Goal: Task Accomplishment & Management: Use online tool/utility

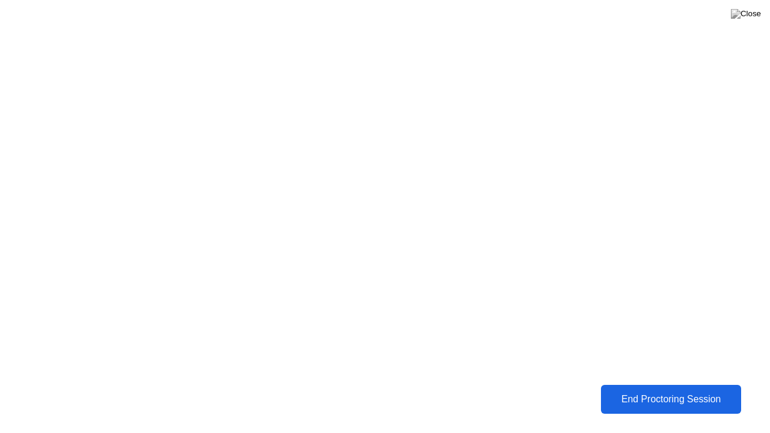
click at [687, 404] on div "End Proctoring Session" at bounding box center [672, 399] width 134 height 11
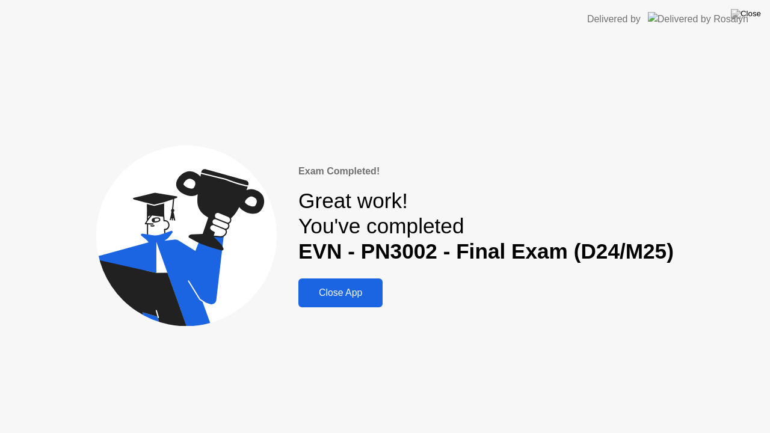
click at [351, 296] on div "Close App" at bounding box center [340, 293] width 77 height 11
